Goal: Task Accomplishment & Management: Manage account settings

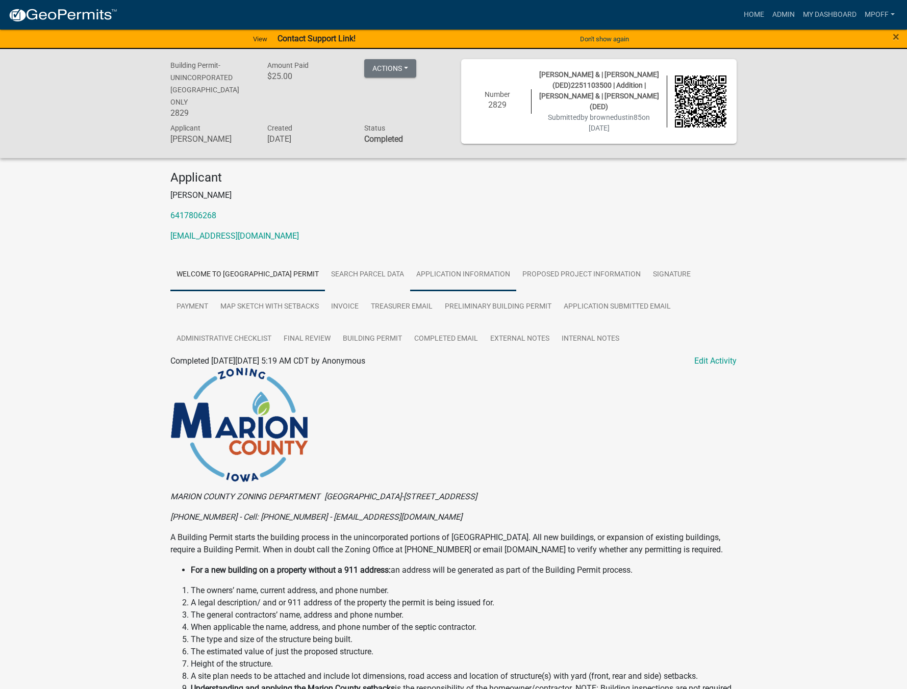
click at [506, 273] on link "Application Information" at bounding box center [463, 275] width 106 height 33
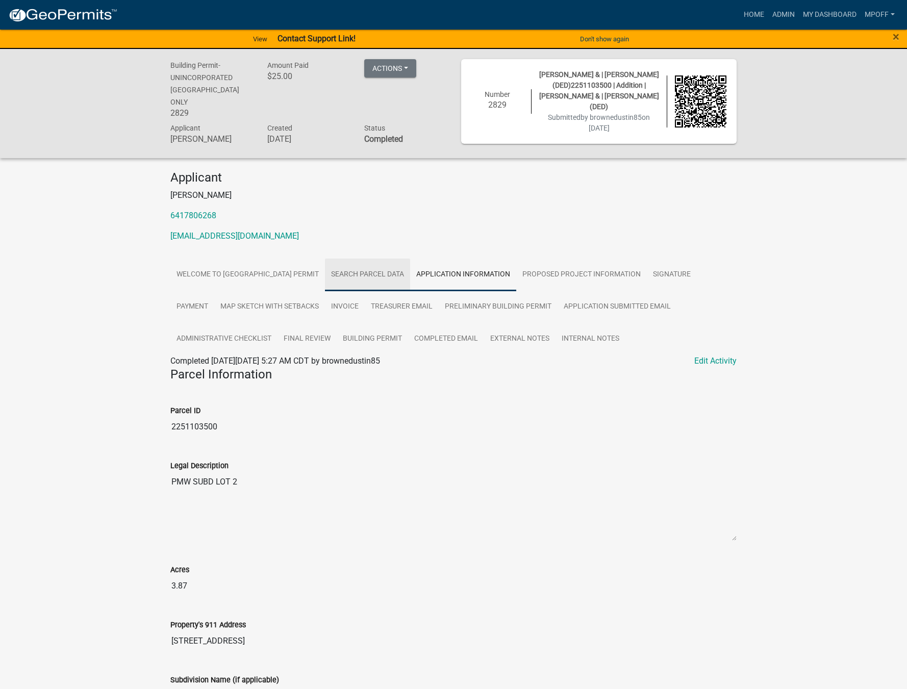
click at [380, 274] on link "Search Parcel Data" at bounding box center [367, 275] width 85 height 33
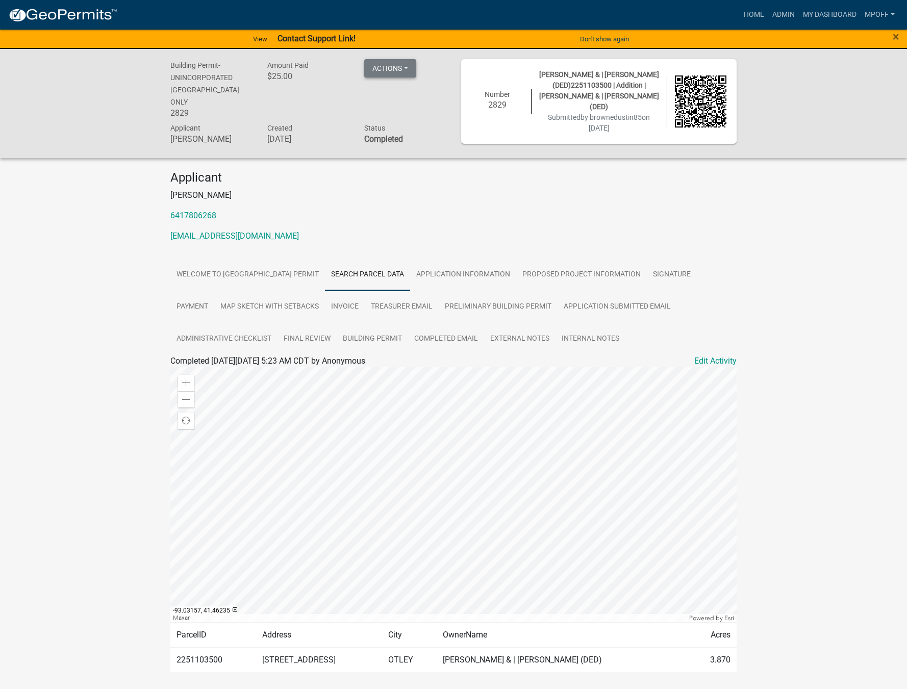
click at [407, 75] on button "Actions" at bounding box center [390, 68] width 52 height 18
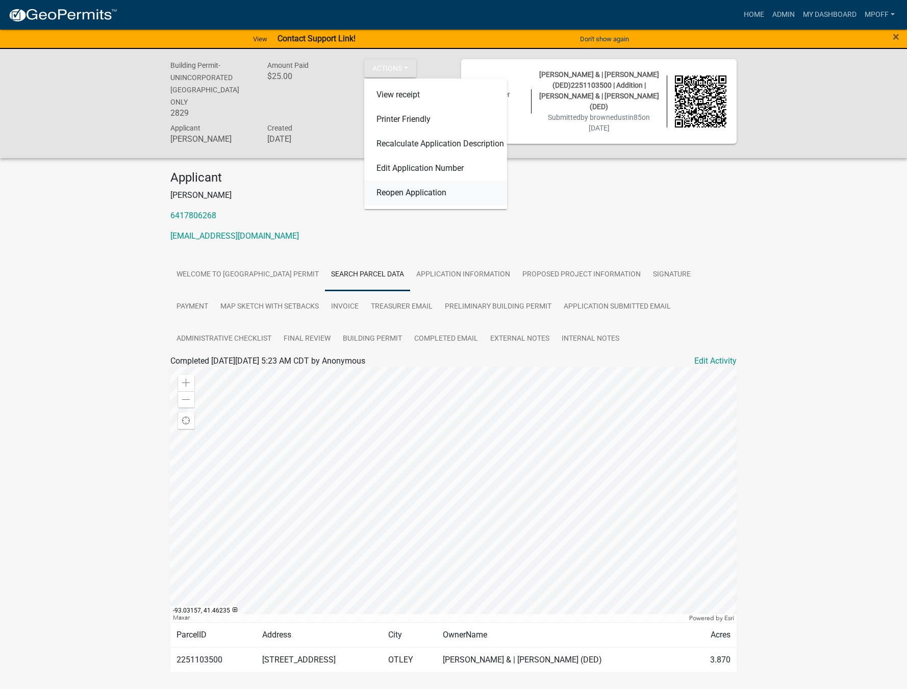
click at [412, 194] on link "Reopen Application" at bounding box center [435, 193] width 143 height 24
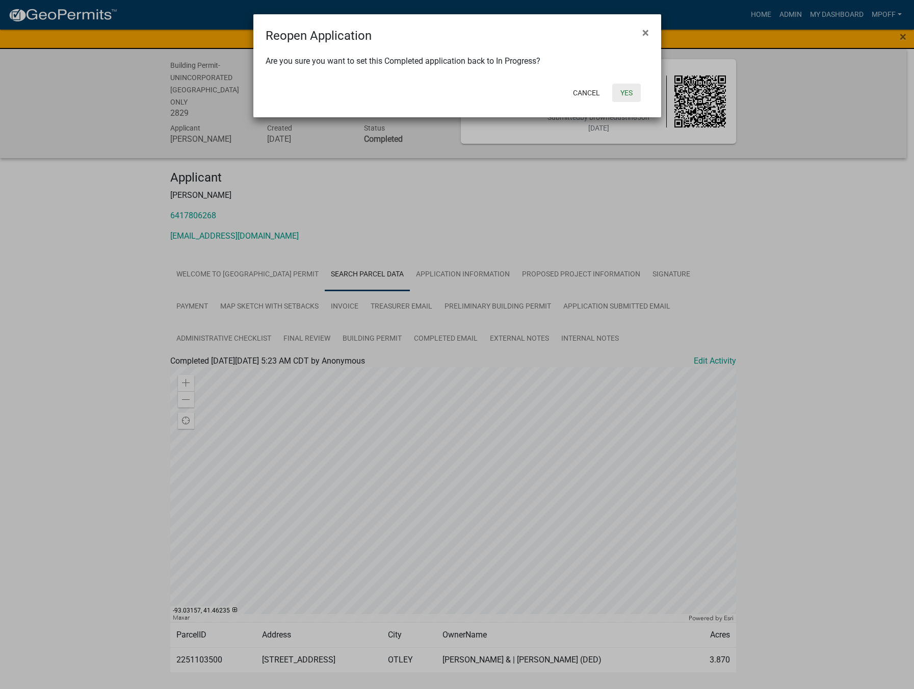
click at [628, 95] on button "Yes" at bounding box center [626, 93] width 29 height 18
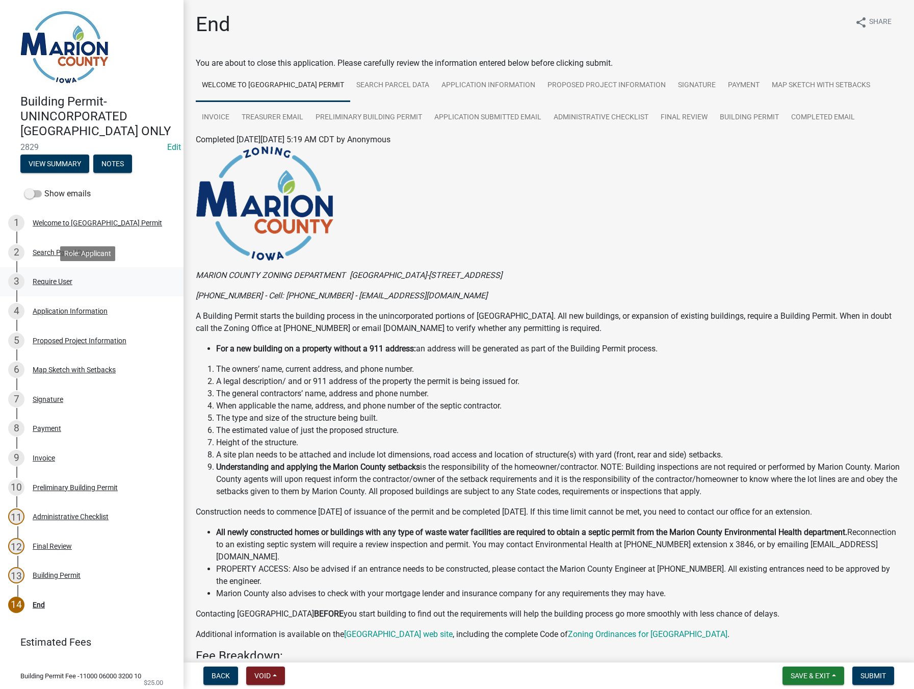
click at [45, 282] on div "Require User" at bounding box center [53, 281] width 40 height 7
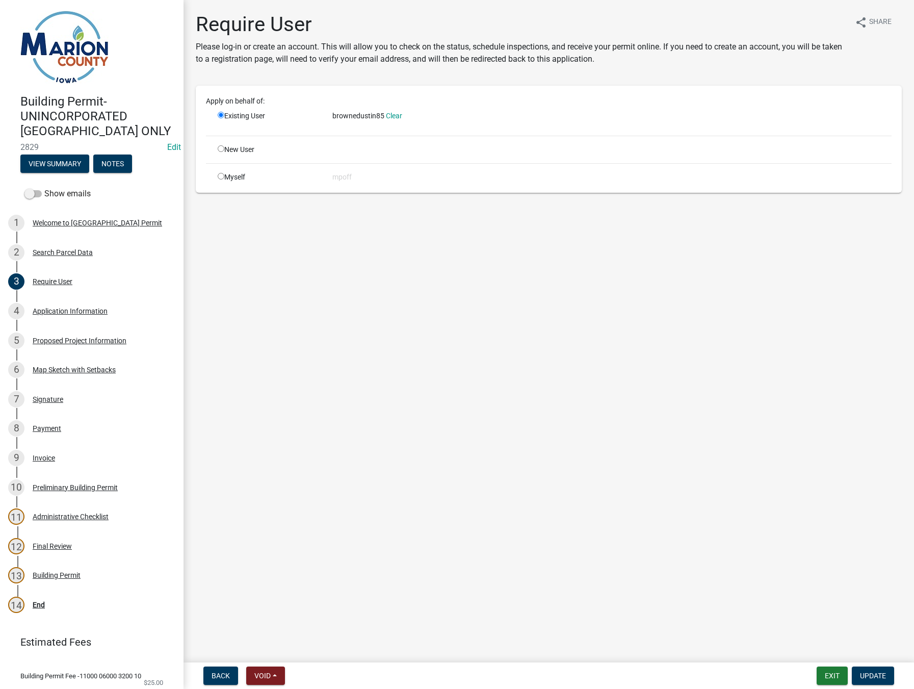
click at [367, 117] on span "brownedustin85" at bounding box center [359, 116] width 52 height 8
click at [822, 680] on button "Exit" at bounding box center [832, 676] width 31 height 18
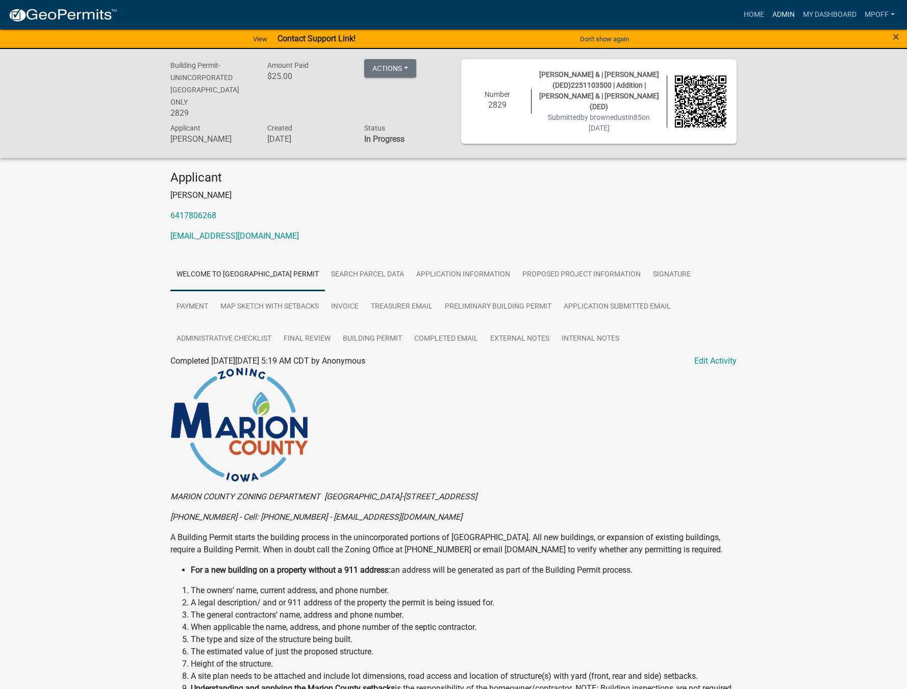
click at [785, 13] on link "Admin" at bounding box center [783, 14] width 31 height 19
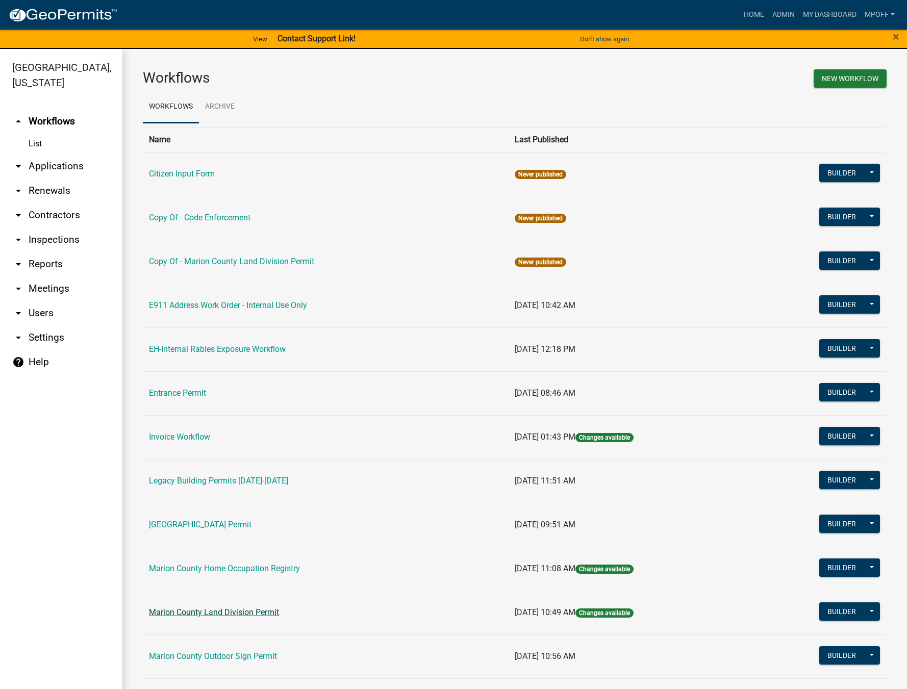
click at [206, 615] on link "Marion County Land Division Permit" at bounding box center [214, 612] width 130 height 10
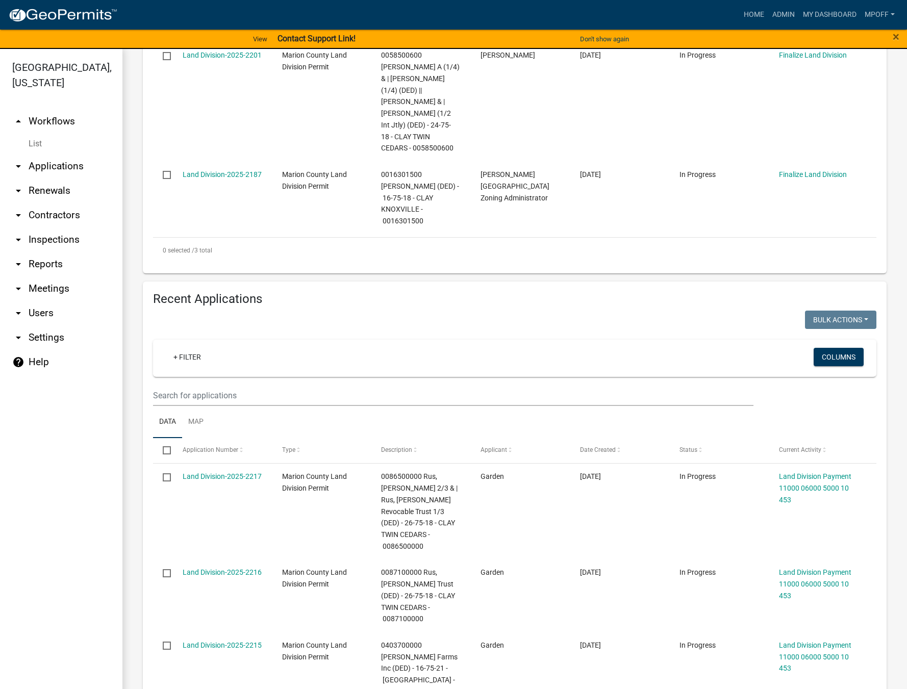
scroll to position [255, 0]
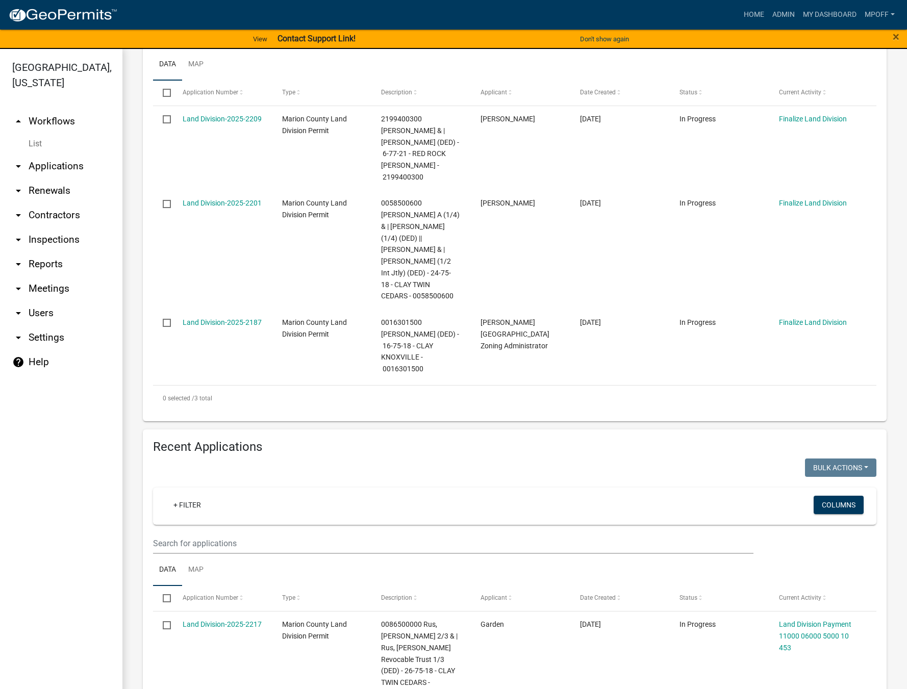
drag, startPoint x: 207, startPoint y: 120, endPoint x: 416, endPoint y: 12, distance: 235.4
click at [416, 12] on div "Home Admin My Dashboard mpoff Admin Account Logout" at bounding box center [511, 14] width 773 height 19
